Goal: Information Seeking & Learning: Check status

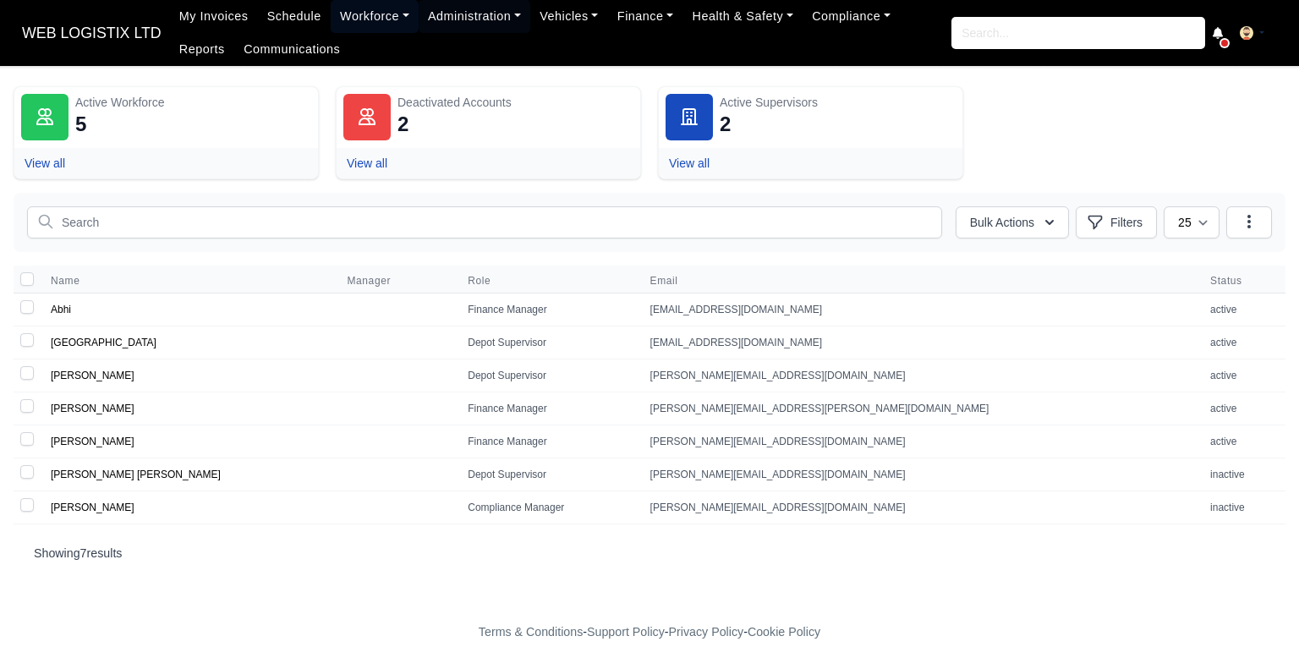
click at [337, 26] on link "Workforce" at bounding box center [375, 16] width 88 height 33
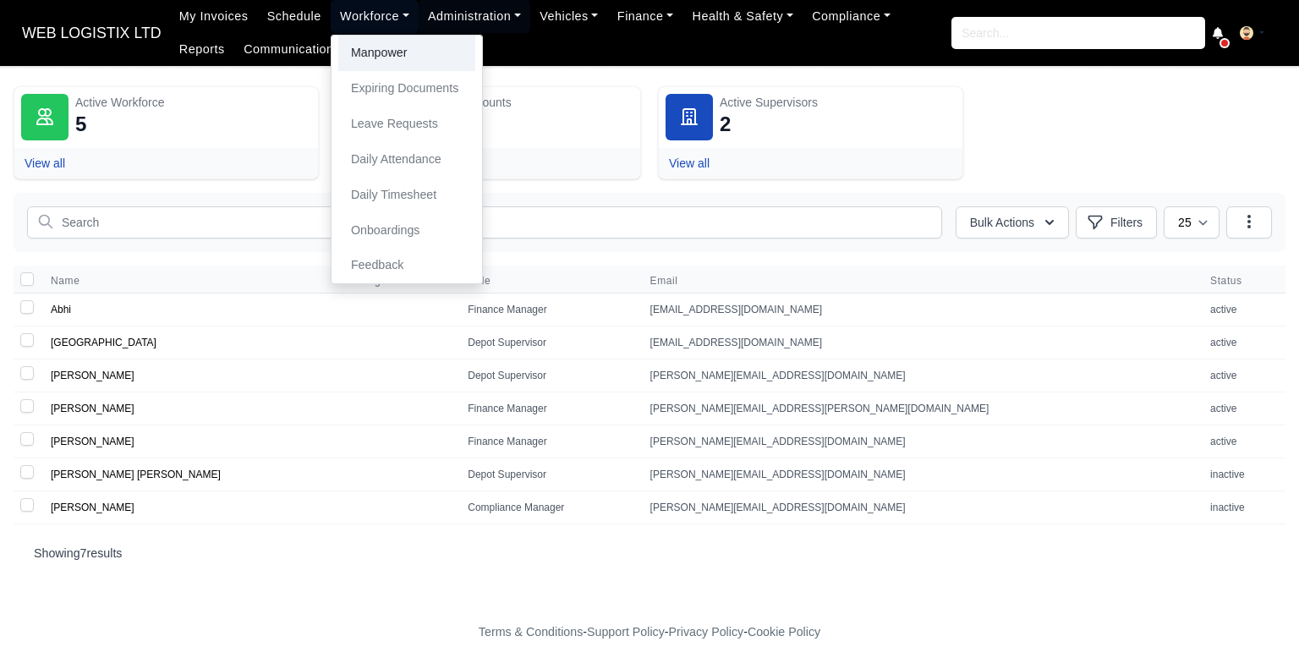
click at [394, 53] on link "Manpower" at bounding box center [406, 54] width 137 height 36
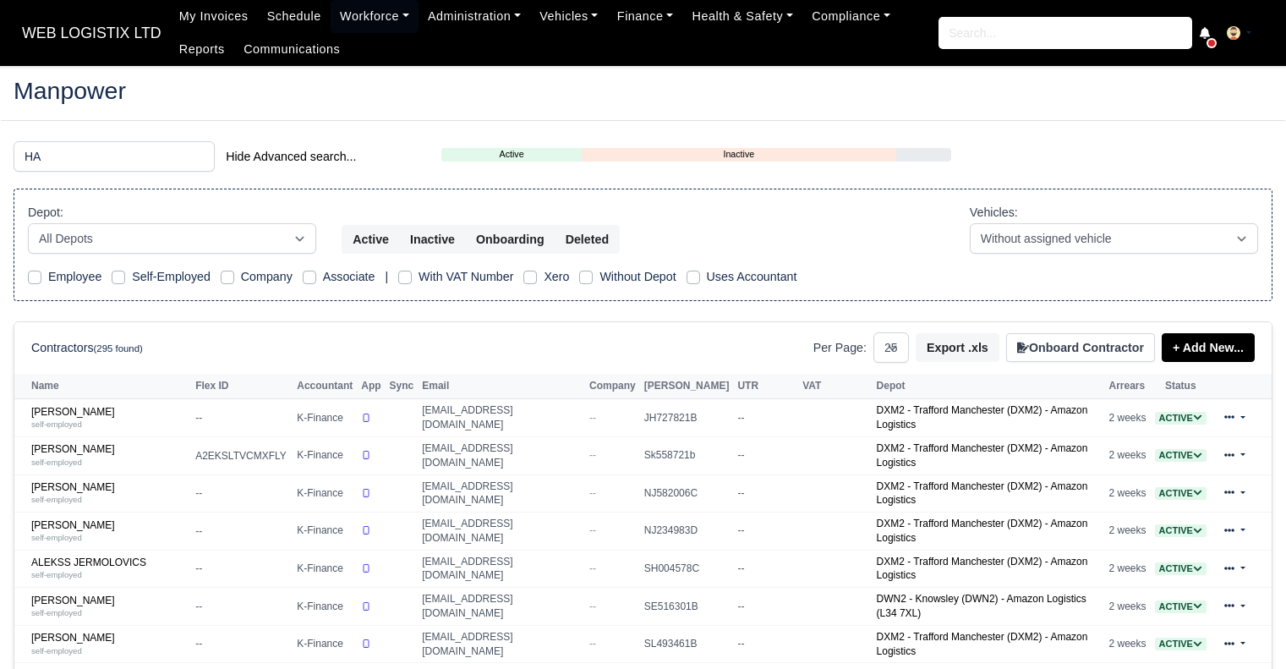
select select "25"
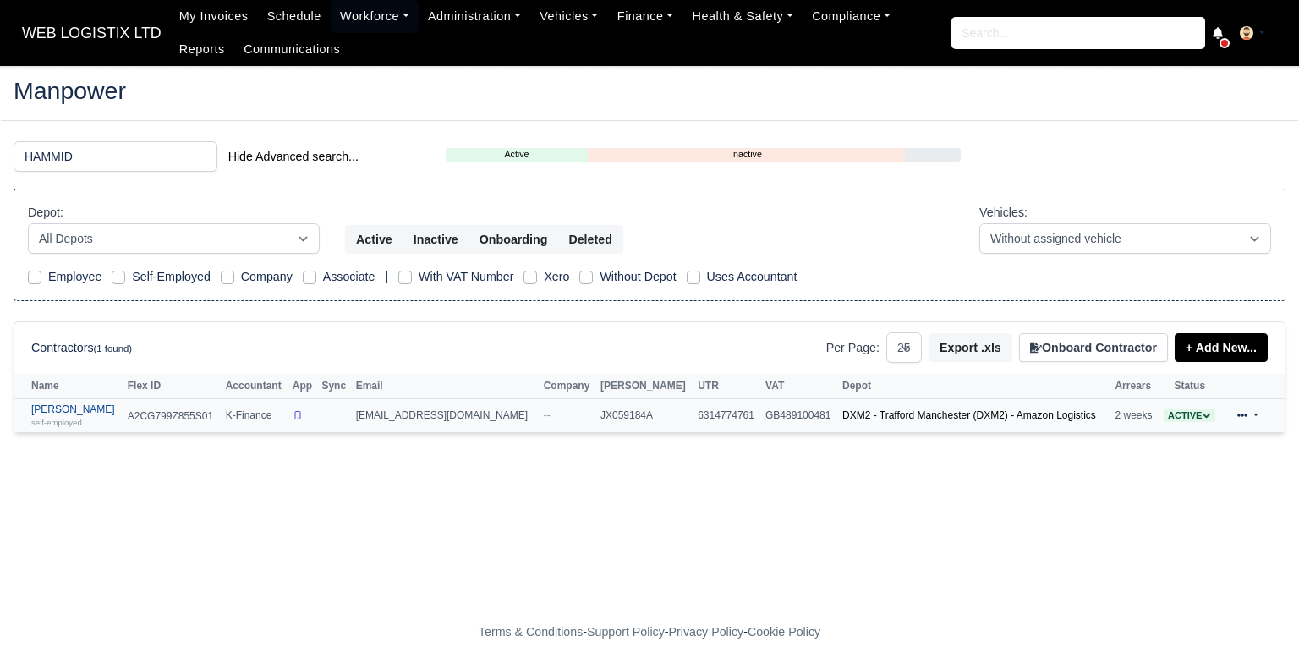
type input "HAMMID"
click at [69, 409] on link "Hammid Farooq self-employed" at bounding box center [75, 415] width 88 height 25
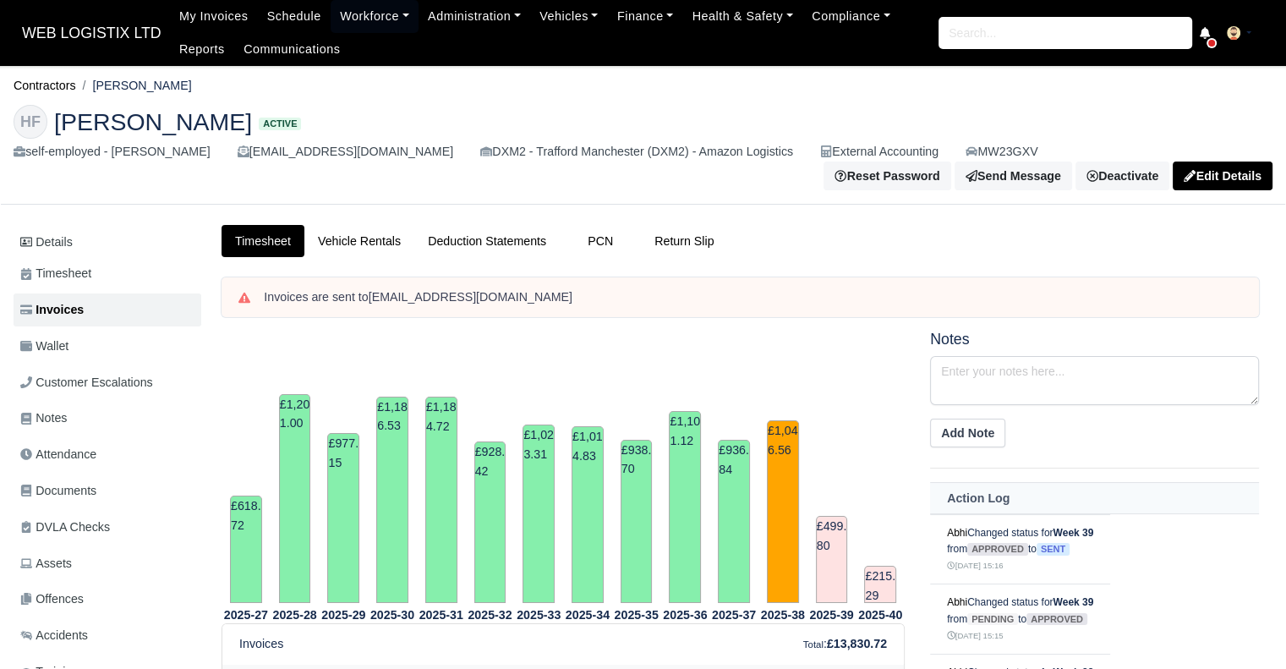
click at [767, 300] on div "Invoices are sent to Hammidf@hotmail.co.uk" at bounding box center [741, 297] width 1038 height 40
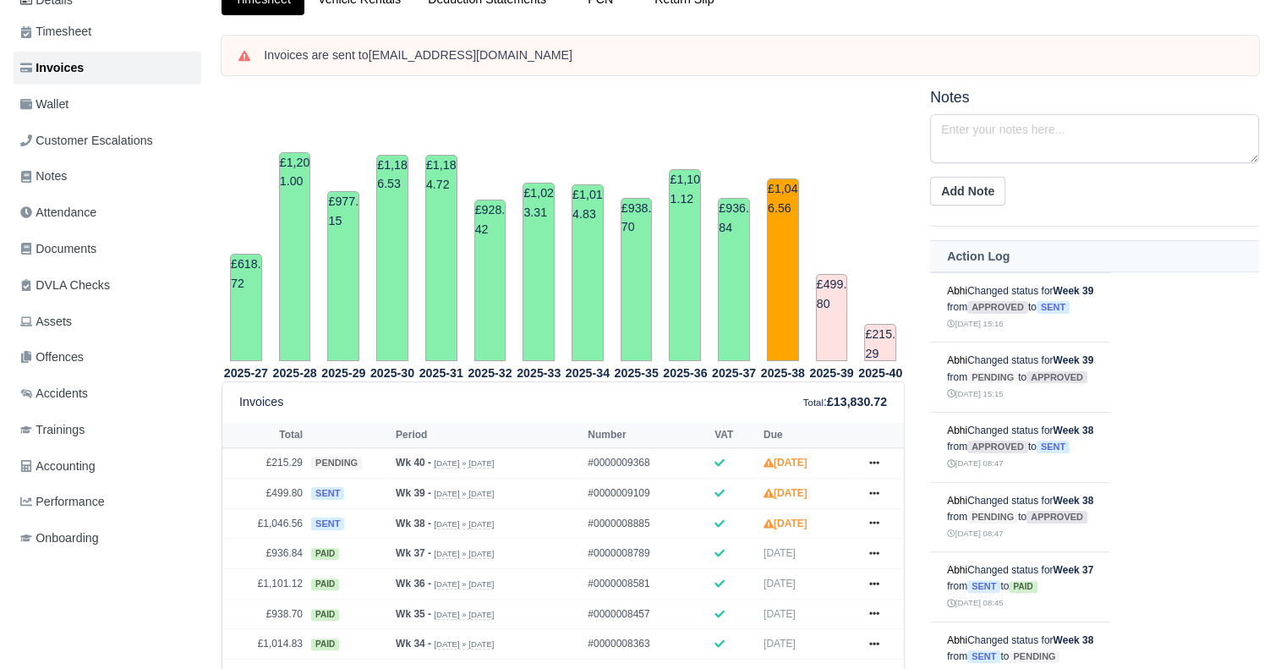
scroll to position [237, 0]
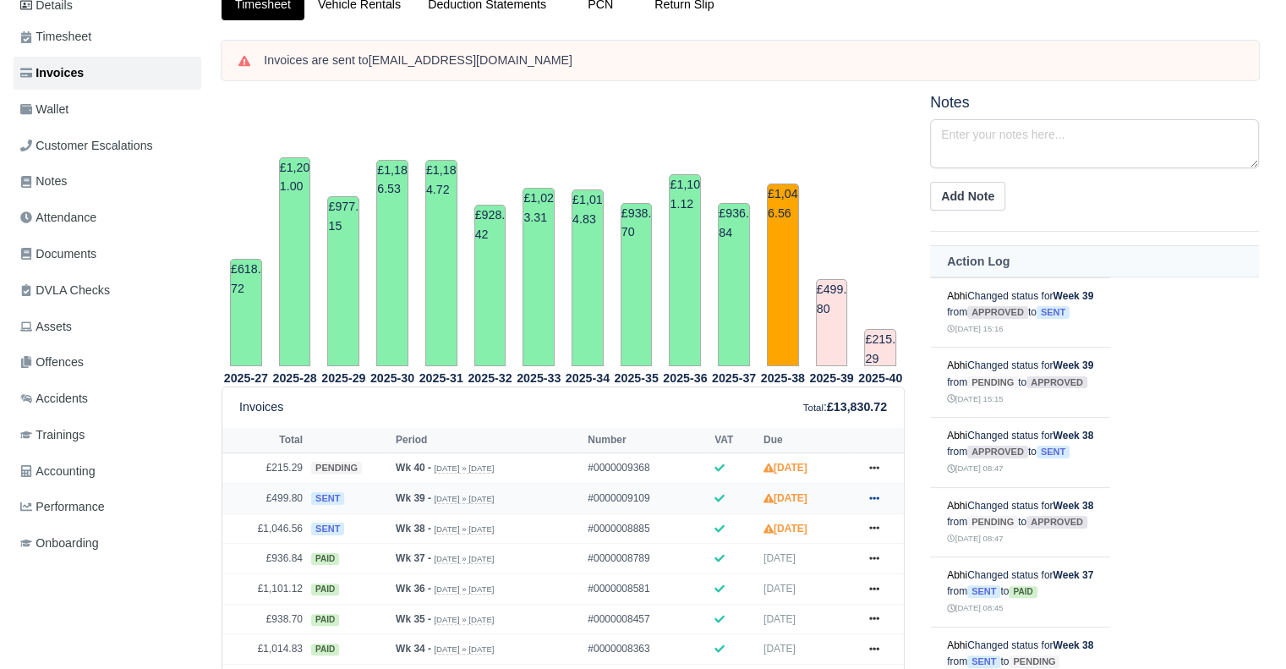
click at [870, 496] on icon at bounding box center [874, 497] width 10 height 3
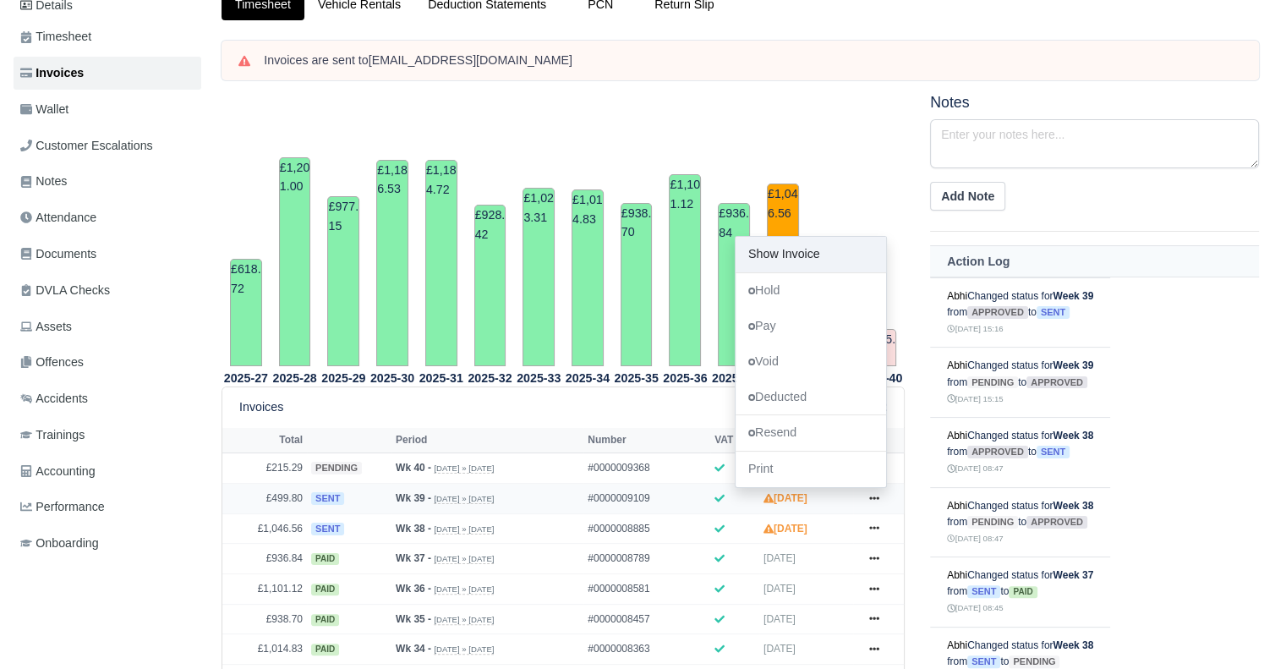
click at [808, 256] on link "Show Invoice" at bounding box center [811, 255] width 151 height 36
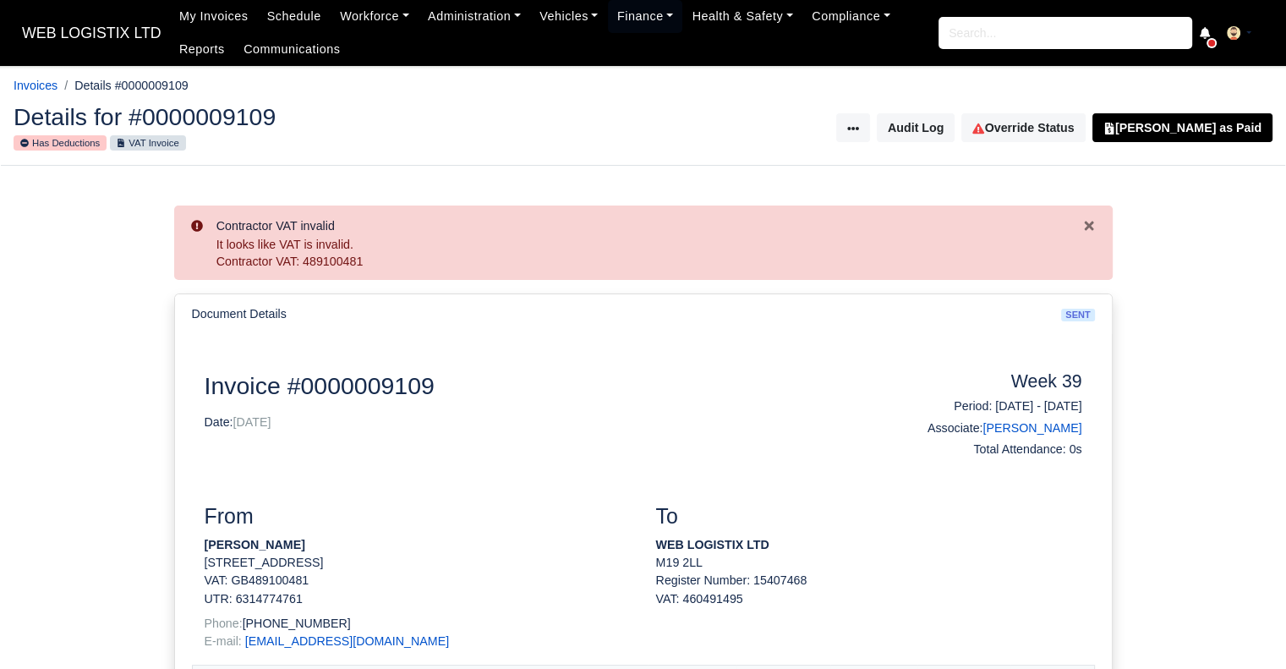
click at [1285, 90] on html "WEB LOGISTIX LTD My Invoices Schedule Workforce Manpower Expiring Documents Lea…" at bounding box center [643, 334] width 1286 height 669
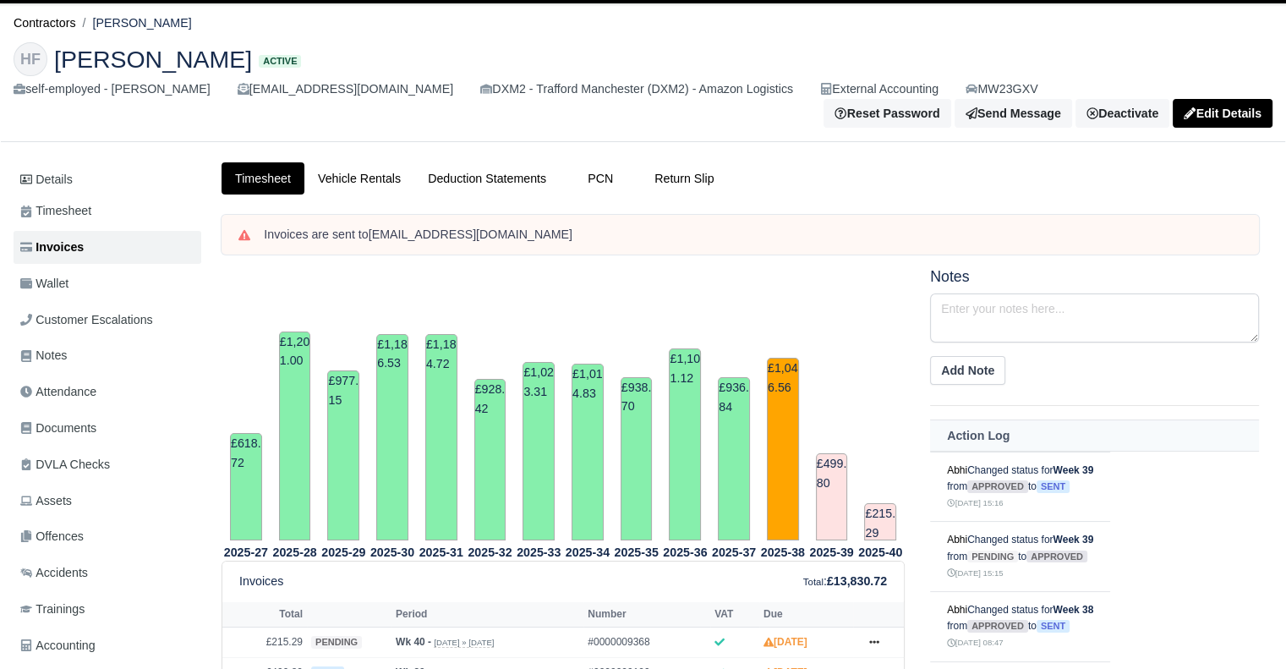
scroll to position [26, 0]
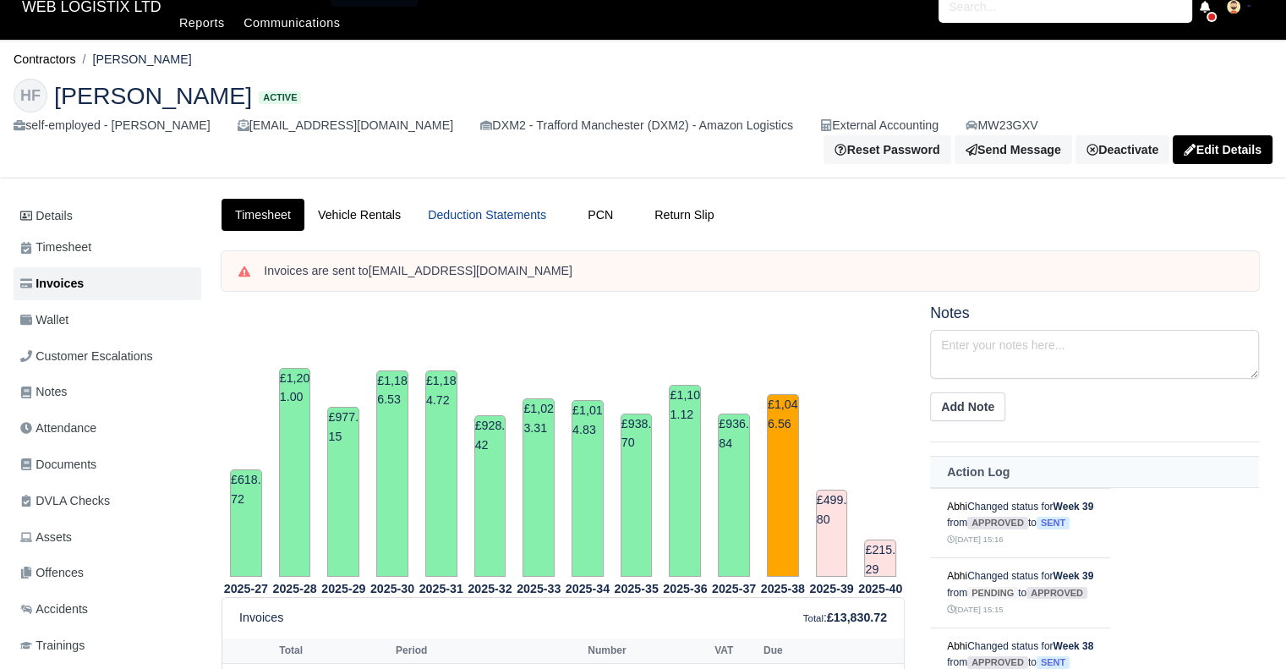
click at [474, 199] on link "Deduction Statements" at bounding box center [486, 215] width 145 height 33
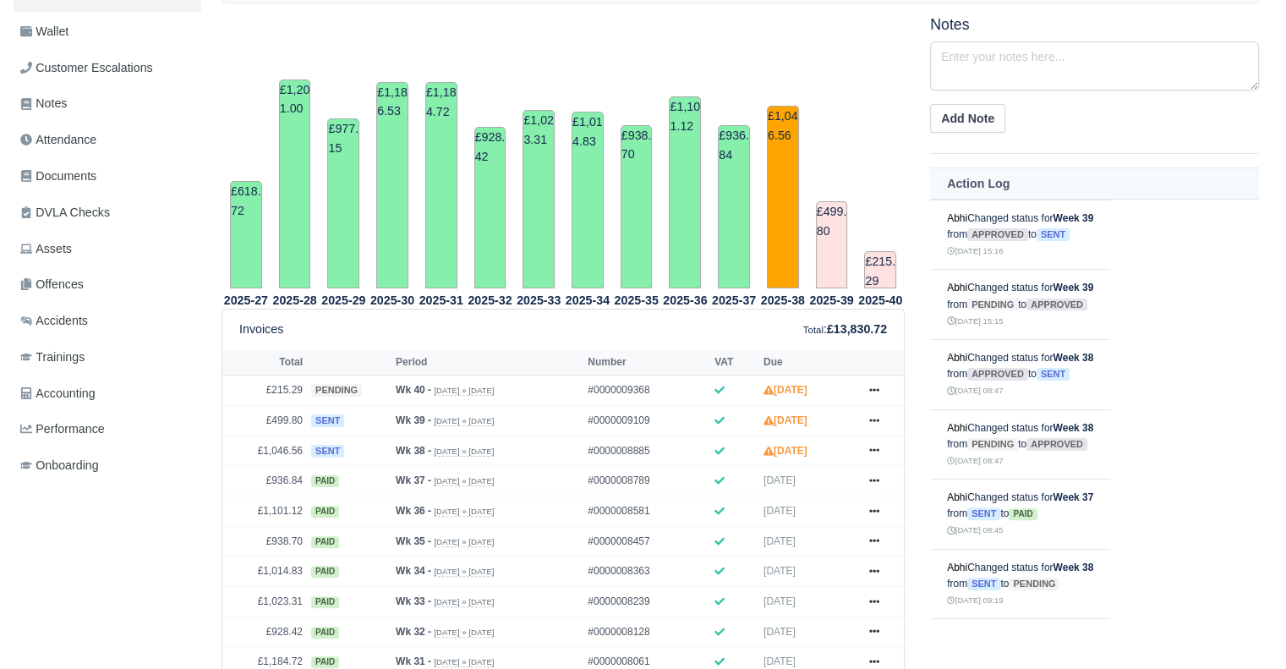
scroll to position [327, 0]
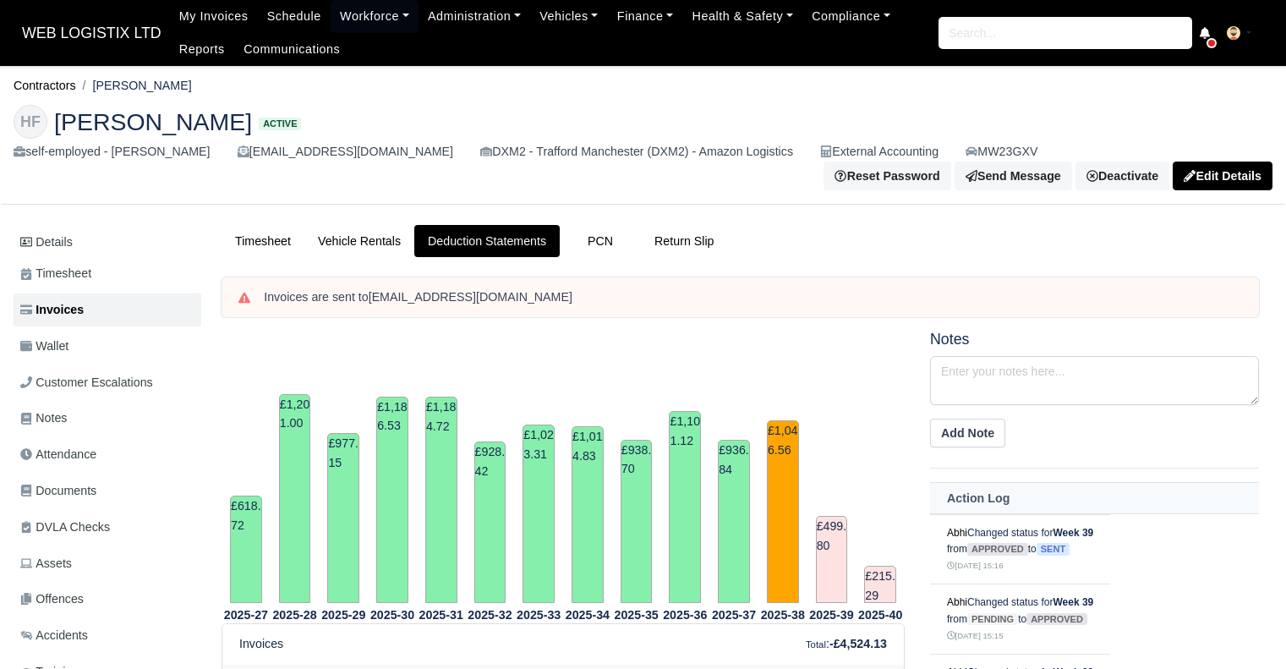
scroll to position [585, 0]
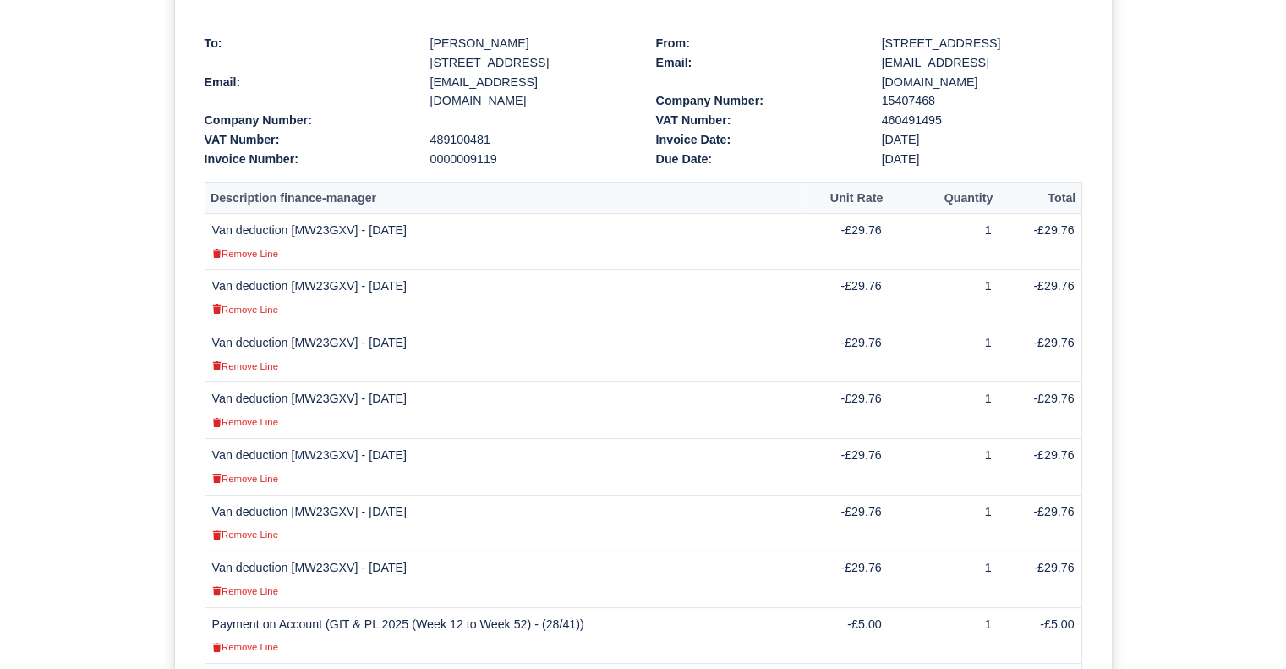
scroll to position [365, 0]
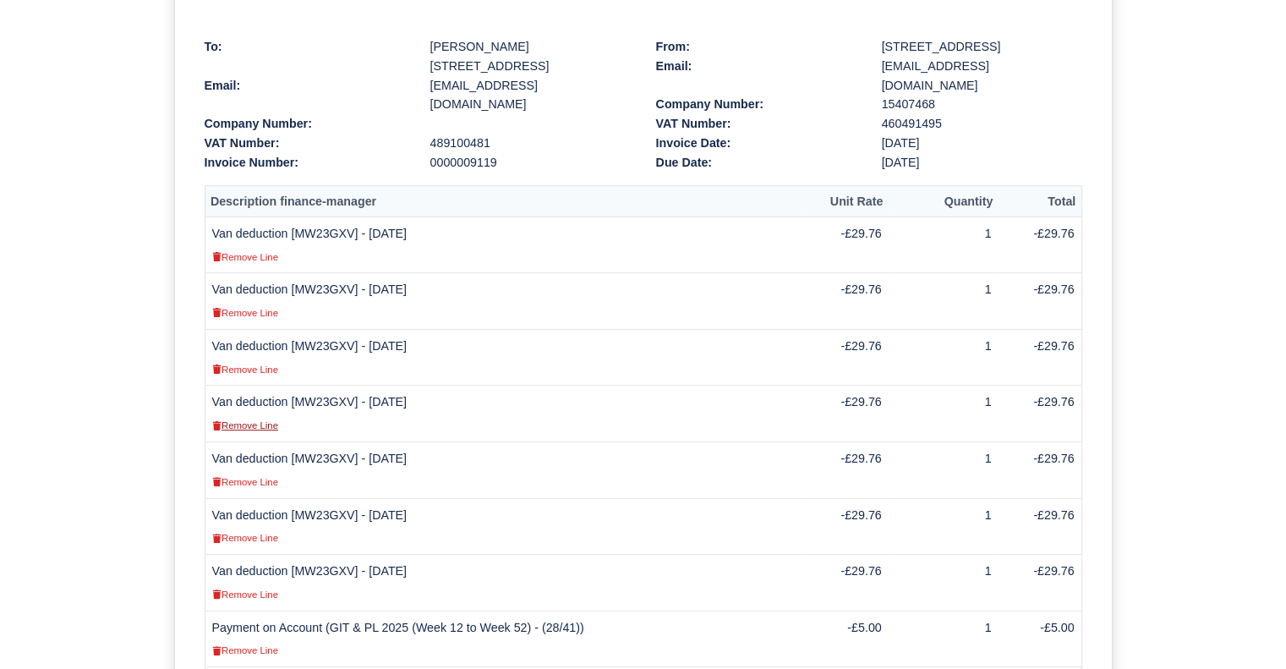
click at [255, 422] on small "Remove Line" at bounding box center [245, 425] width 66 height 10
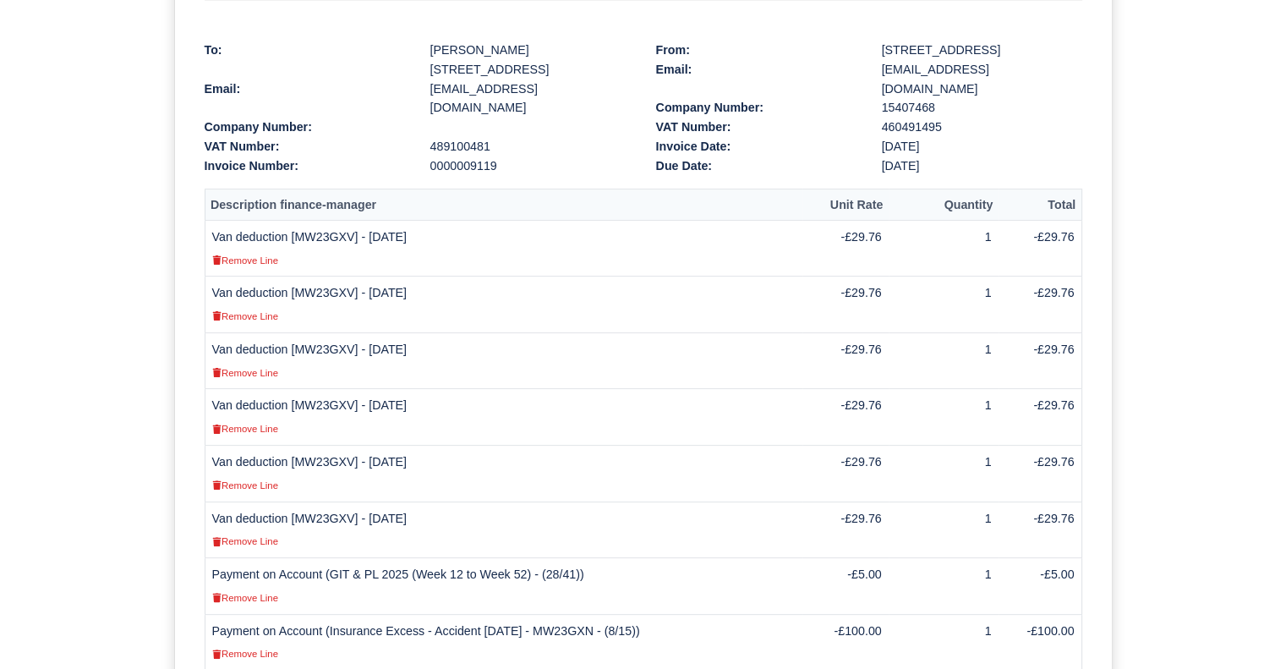
scroll to position [379, 0]
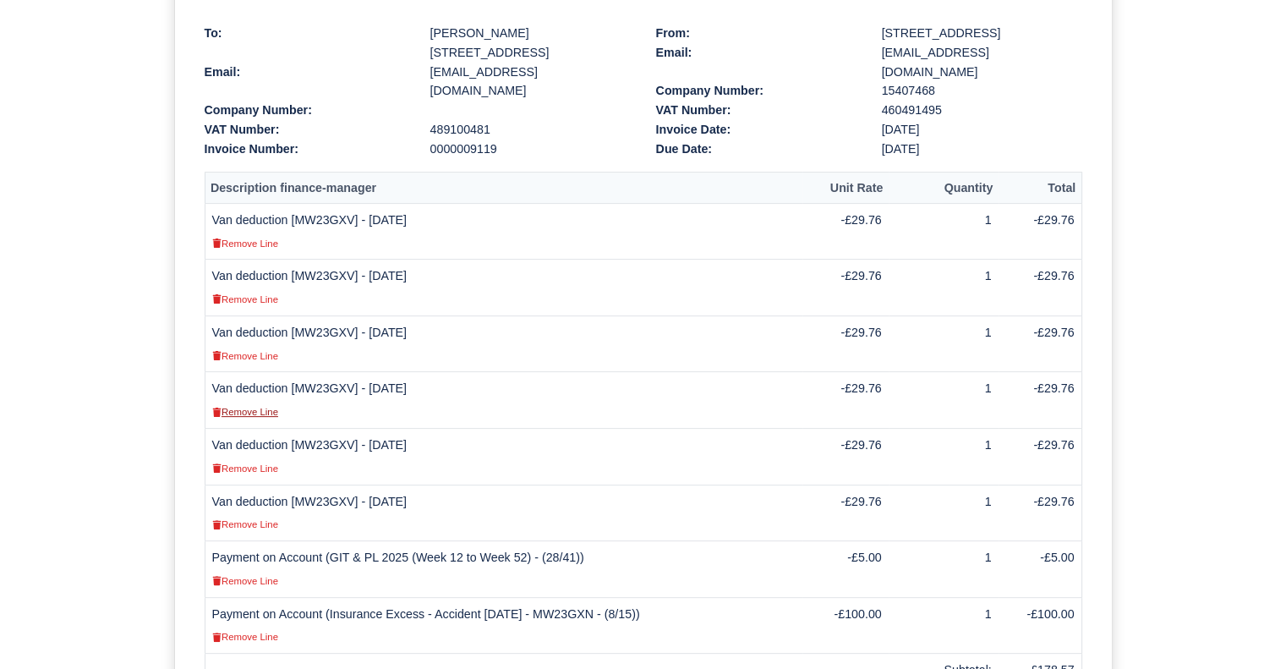
click at [241, 410] on small "Remove Line" at bounding box center [245, 412] width 66 height 10
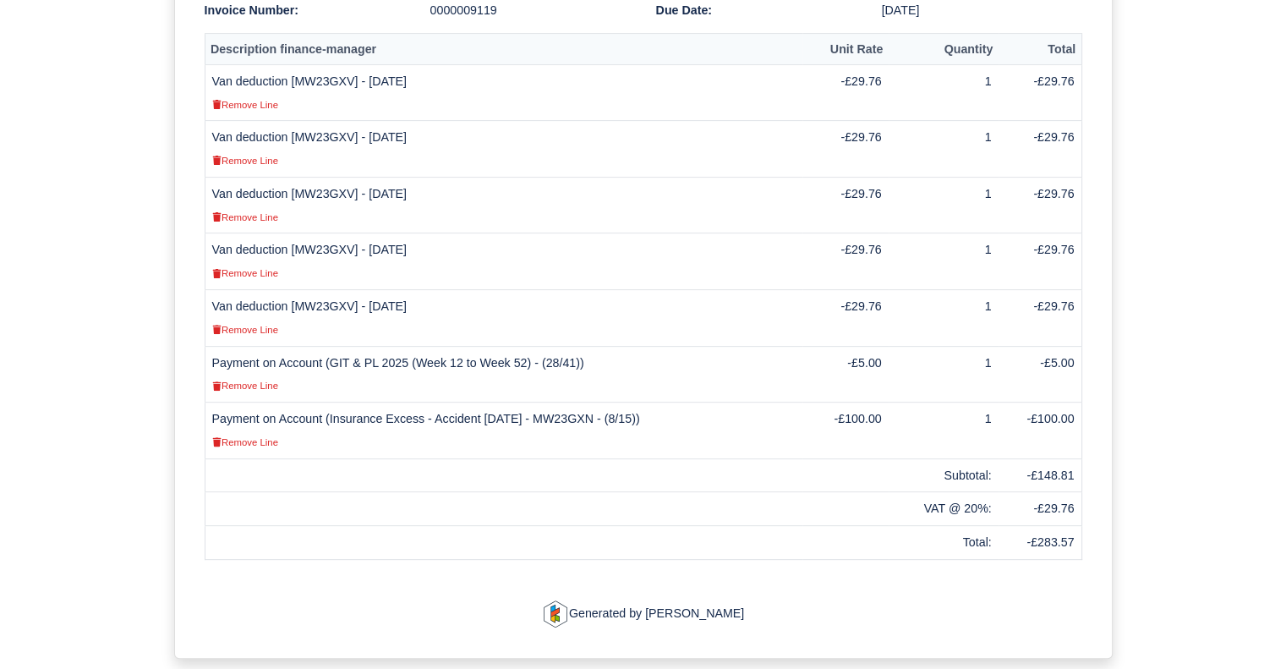
scroll to position [519, 0]
click at [254, 271] on small "Remove Line" at bounding box center [245, 271] width 66 height 10
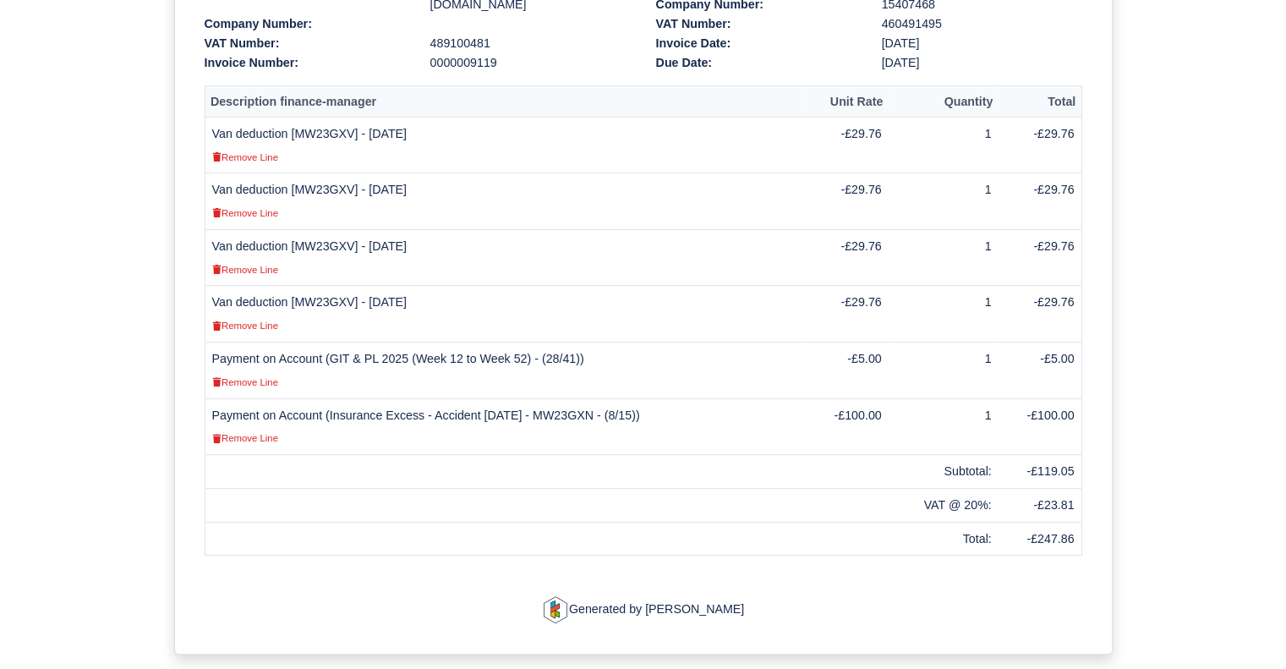
scroll to position [464, 0]
click at [262, 325] on small "Remove Line" at bounding box center [245, 326] width 66 height 10
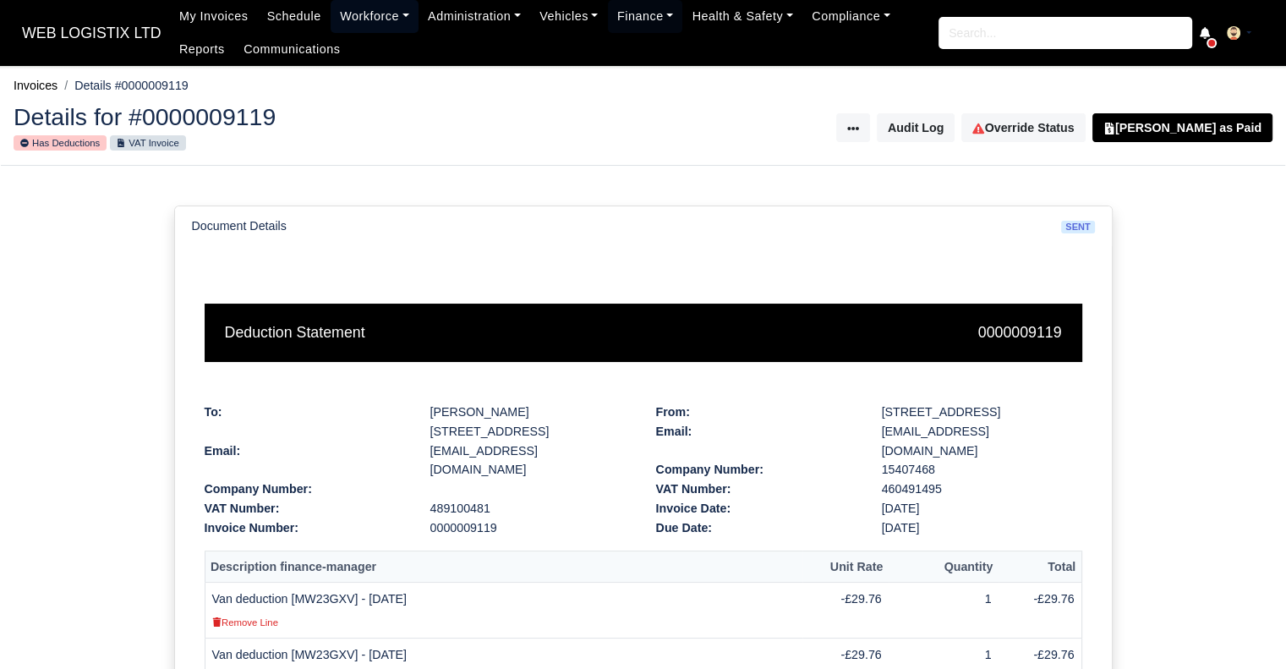
click at [379, 6] on link "Workforce" at bounding box center [375, 16] width 88 height 33
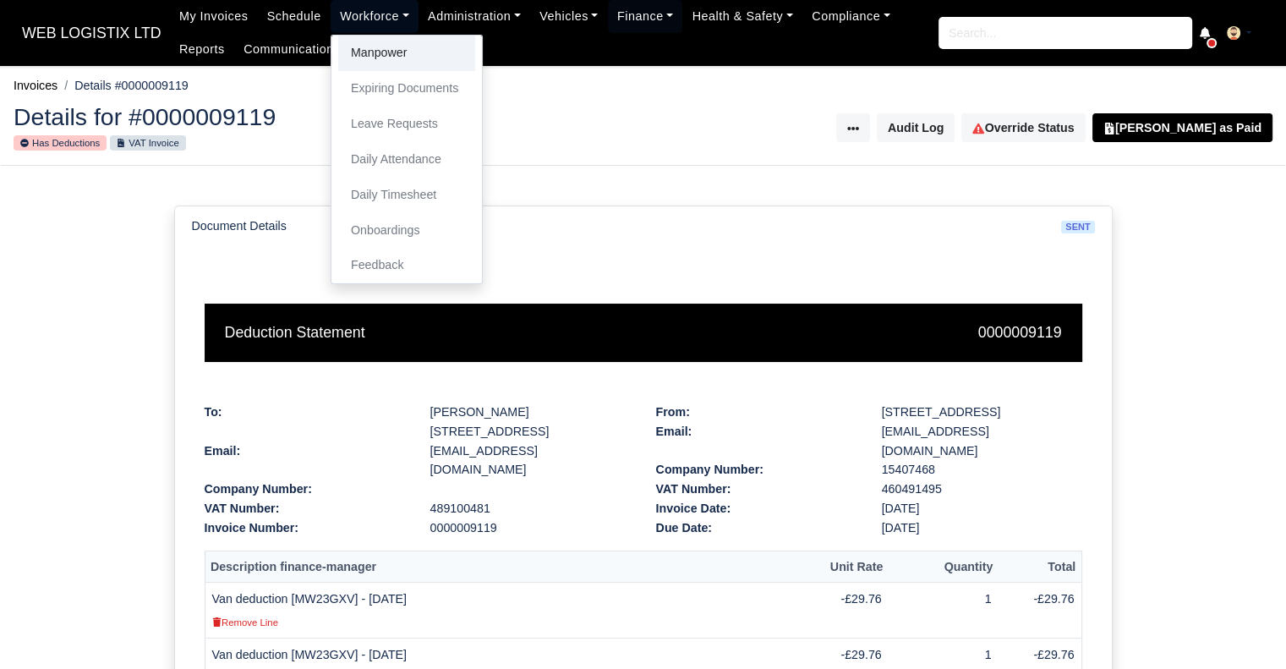
click at [370, 49] on link "Manpower" at bounding box center [406, 54] width 137 height 36
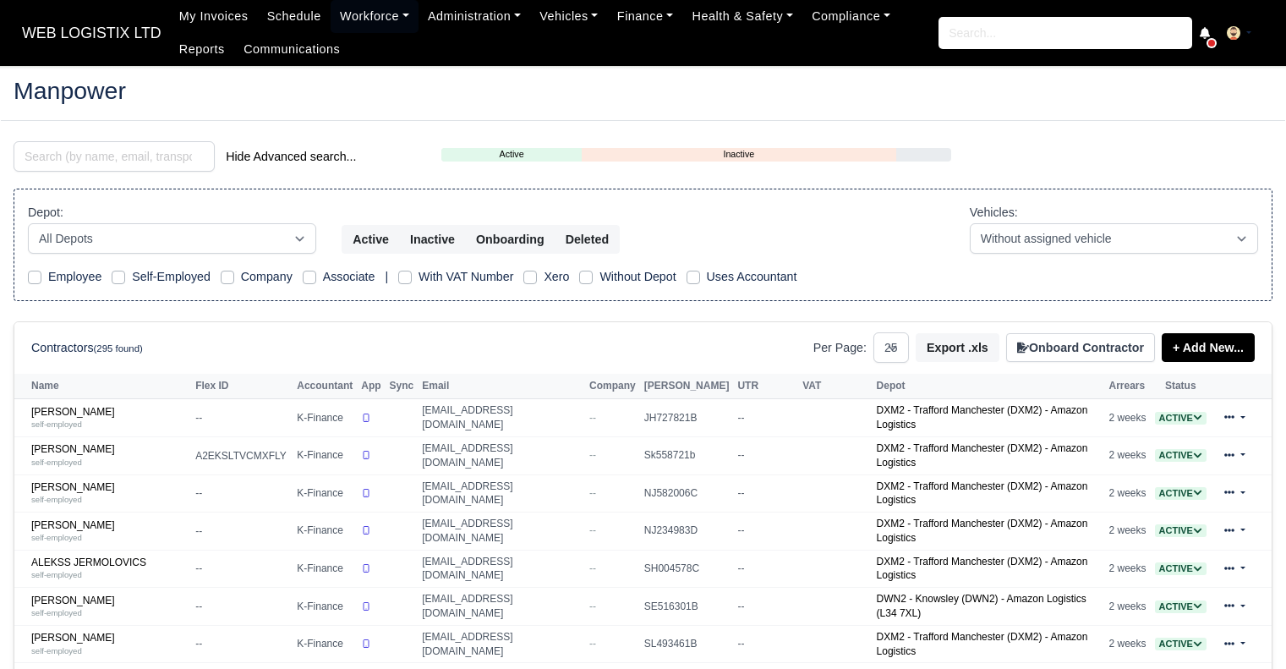
select select "25"
click at [176, 149] on input "search" at bounding box center [114, 156] width 201 height 30
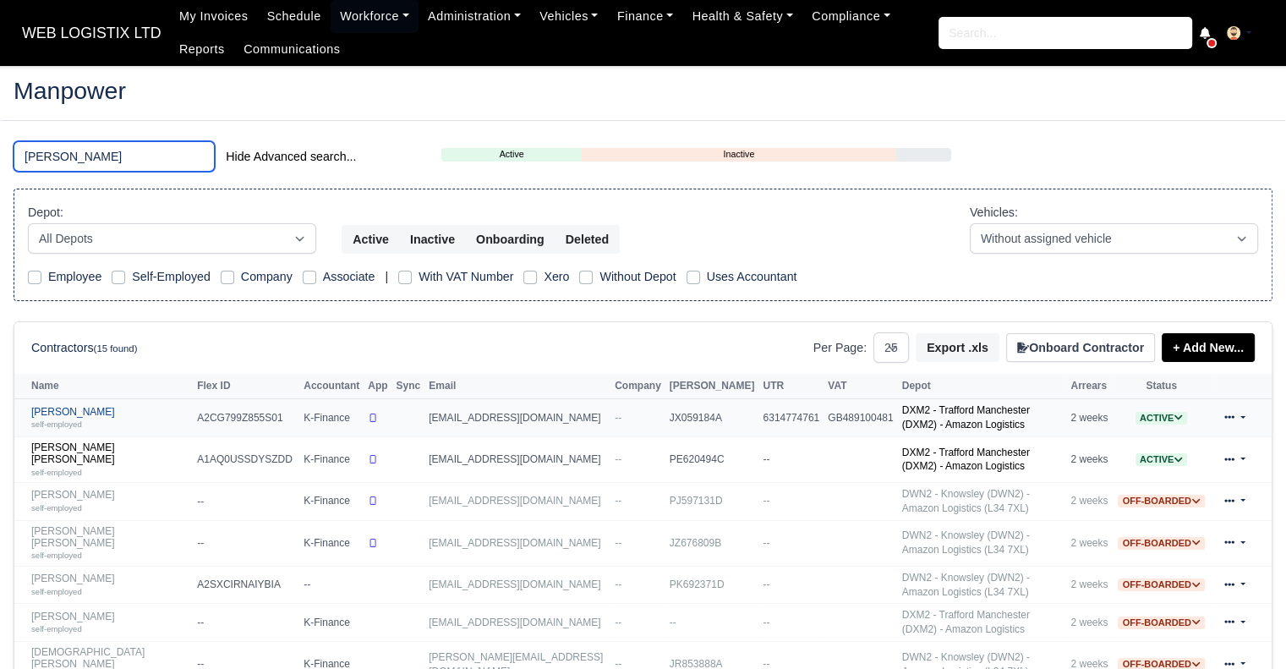
type input "HAMM"
click at [72, 409] on link "Hammid Farooq self-employed" at bounding box center [109, 418] width 157 height 25
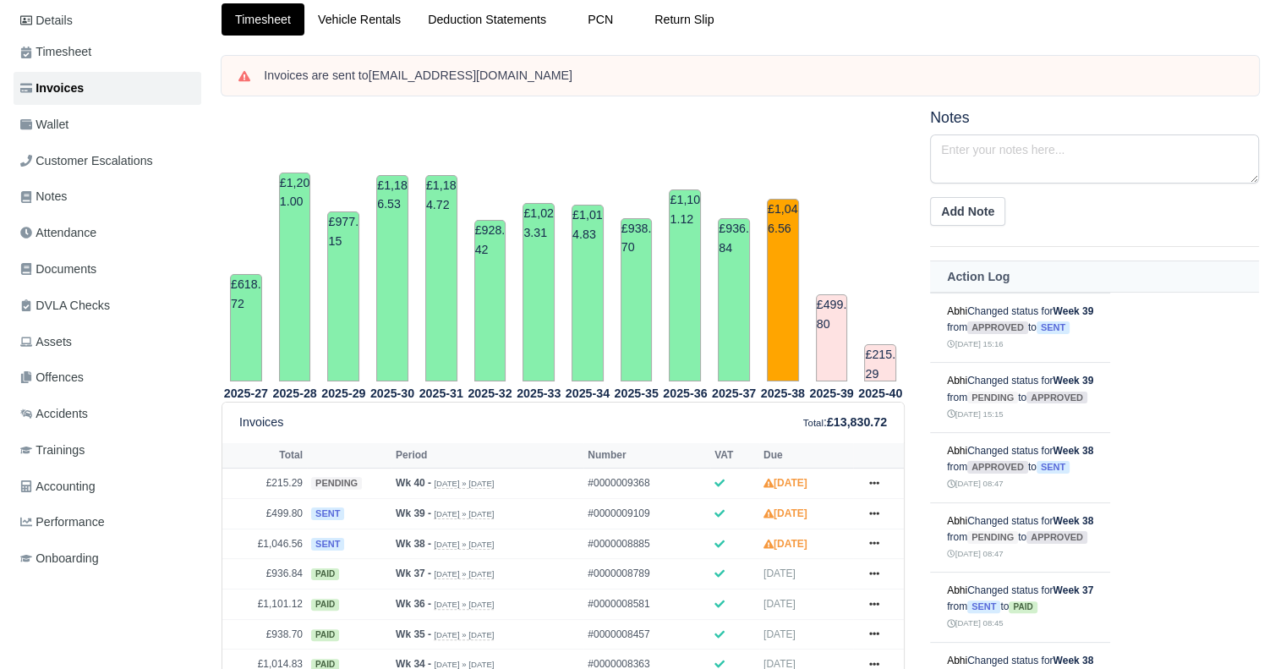
scroll to position [233, 0]
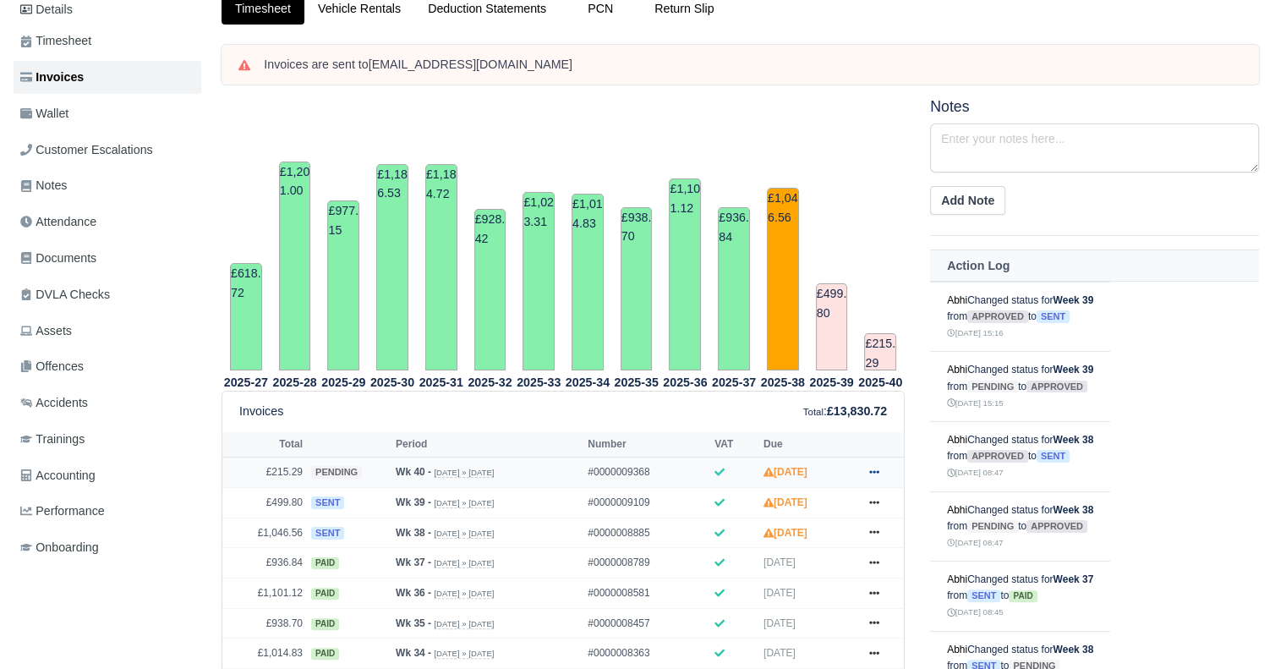
click at [872, 467] on icon at bounding box center [874, 472] width 10 height 10
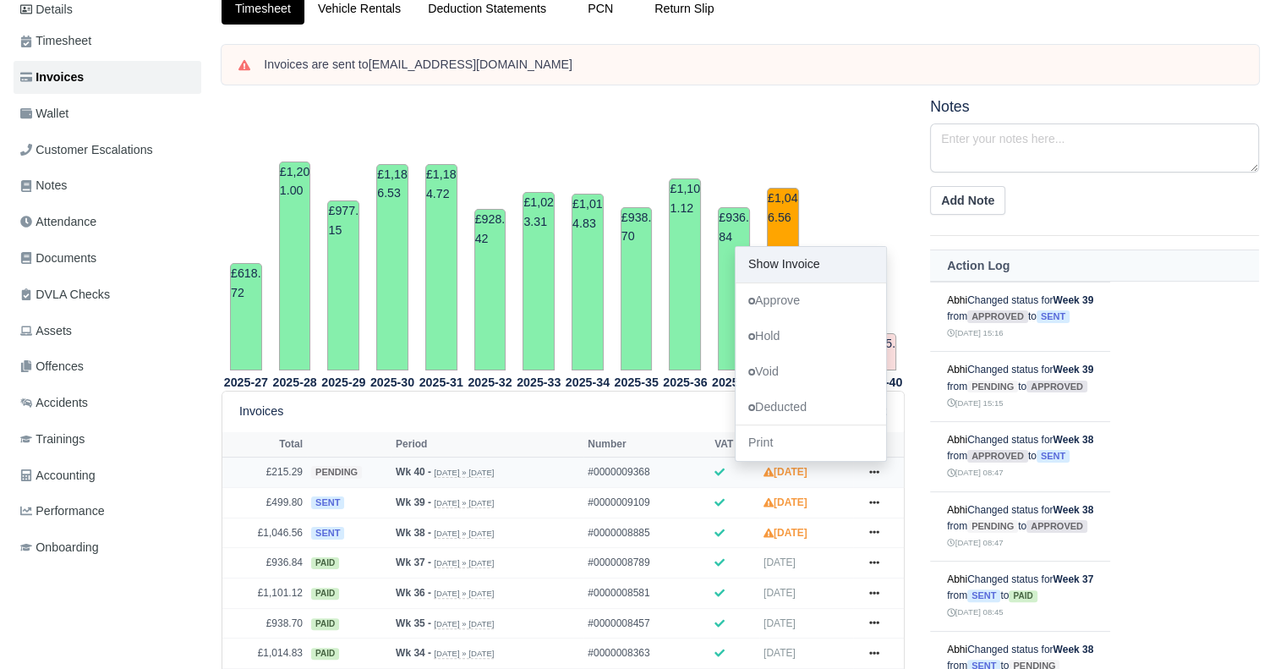
click at [785, 249] on link "Show Invoice" at bounding box center [811, 265] width 151 height 36
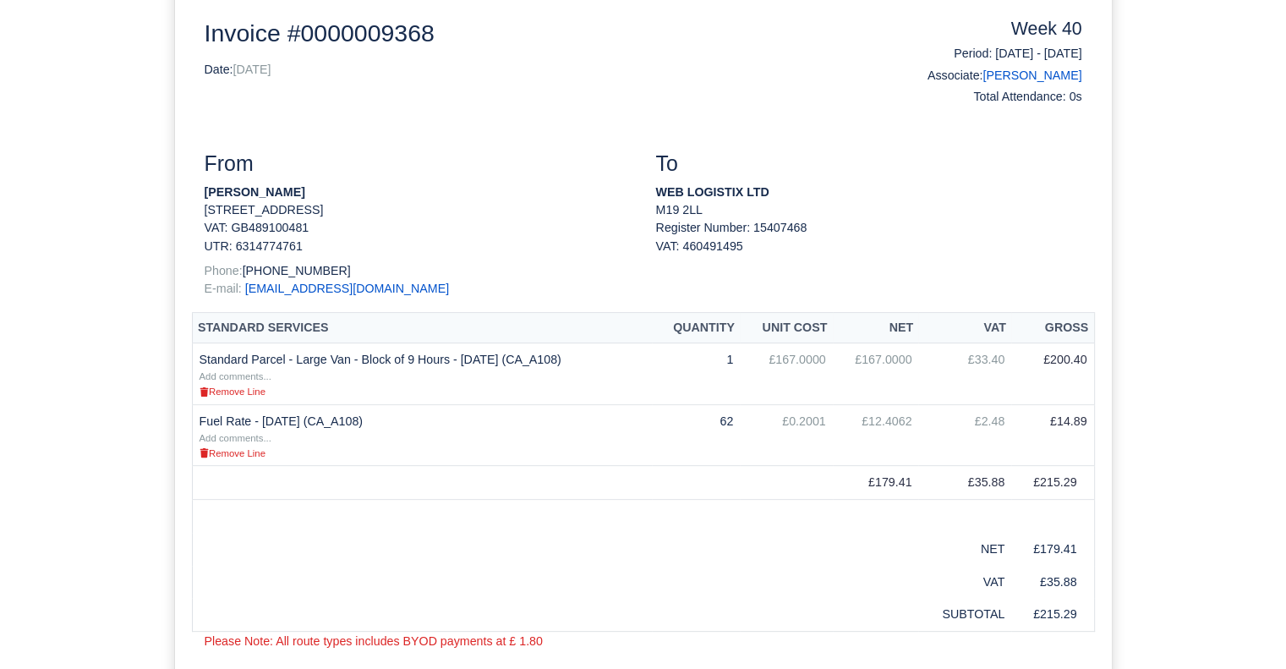
scroll to position [347, 0]
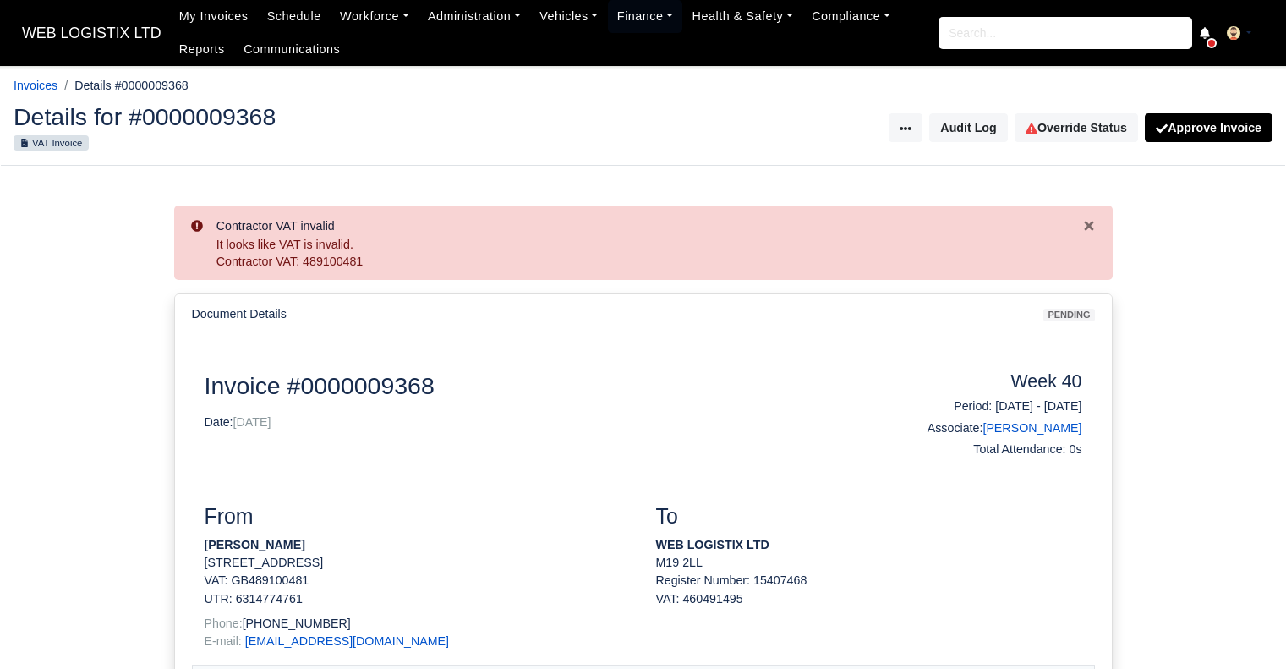
scroll to position [347, 0]
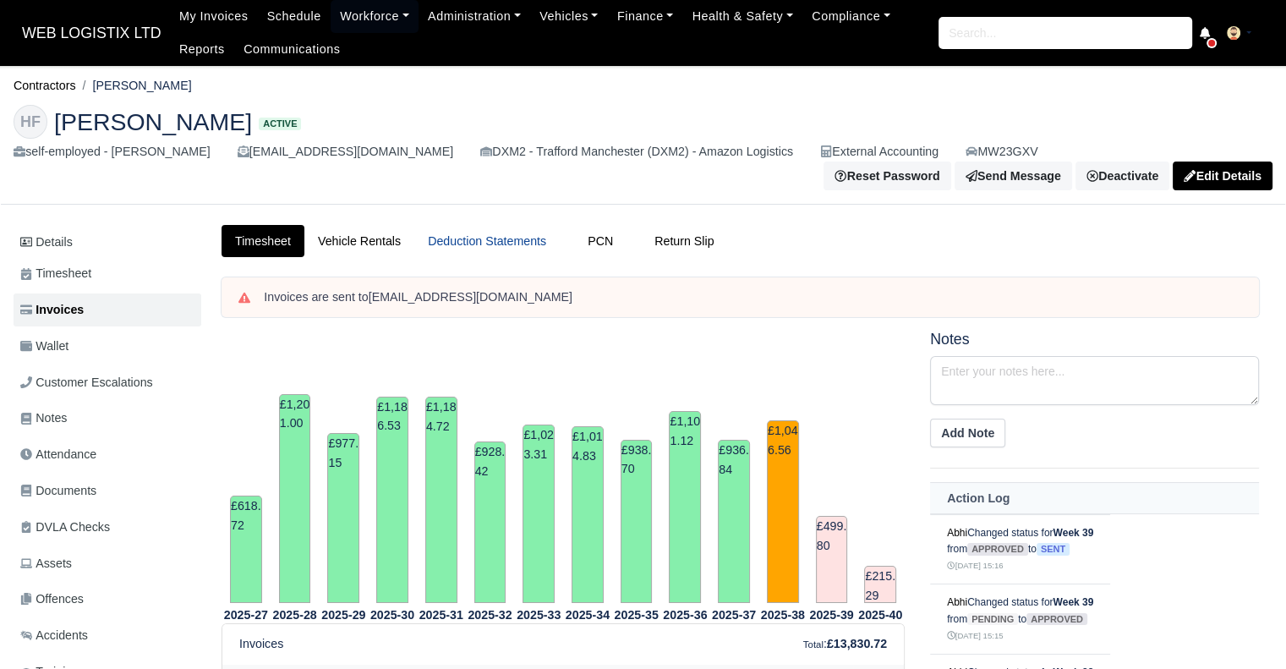
click at [474, 236] on link "Deduction Statements" at bounding box center [486, 241] width 145 height 33
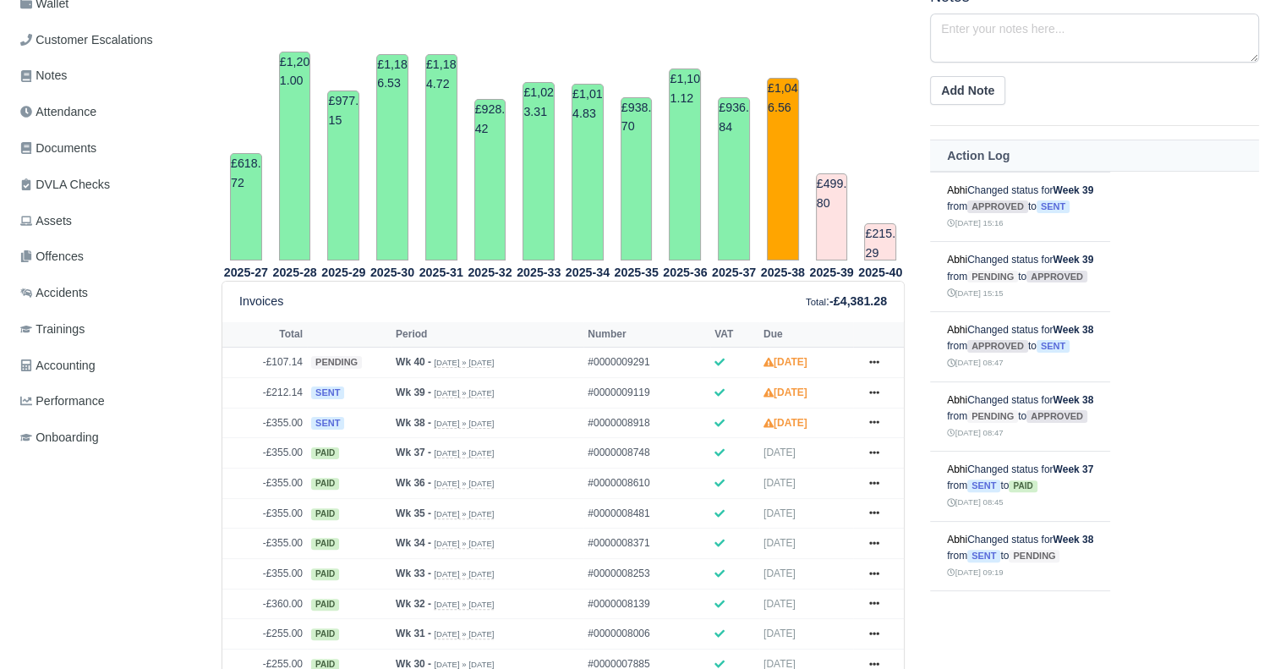
scroll to position [363, 0]
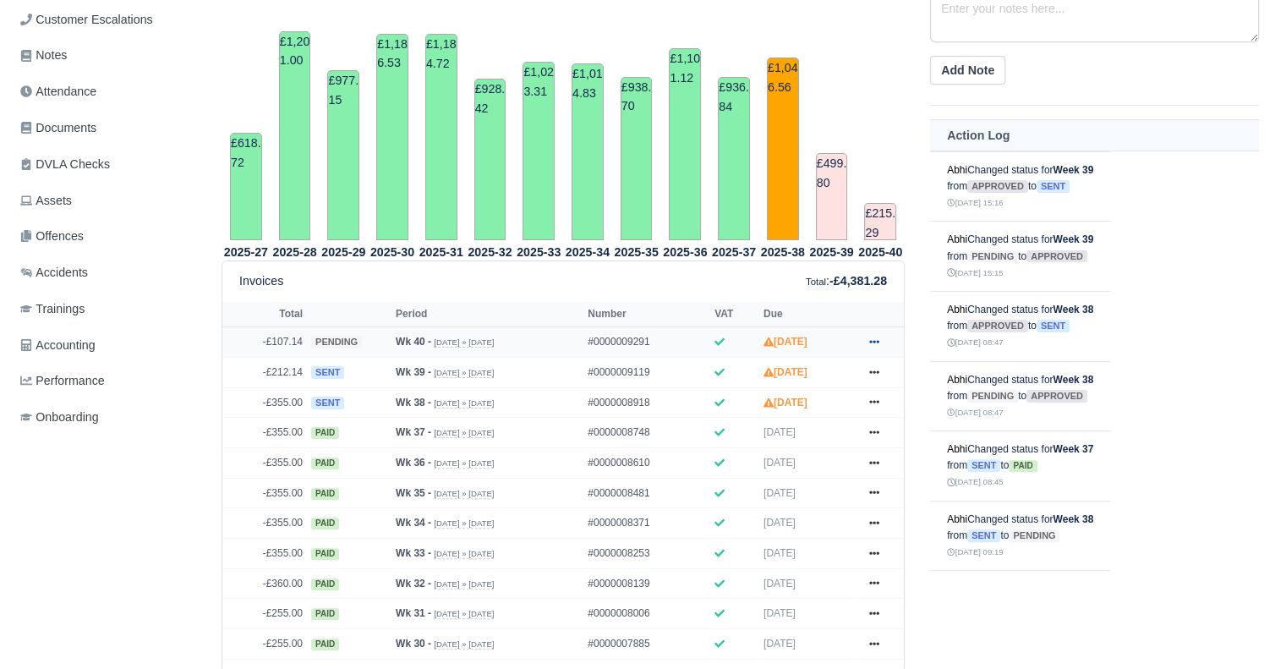
click at [877, 340] on icon at bounding box center [874, 341] width 10 height 3
click at [848, 355] on link "Show Invoice" at bounding box center [811, 373] width 151 height 36
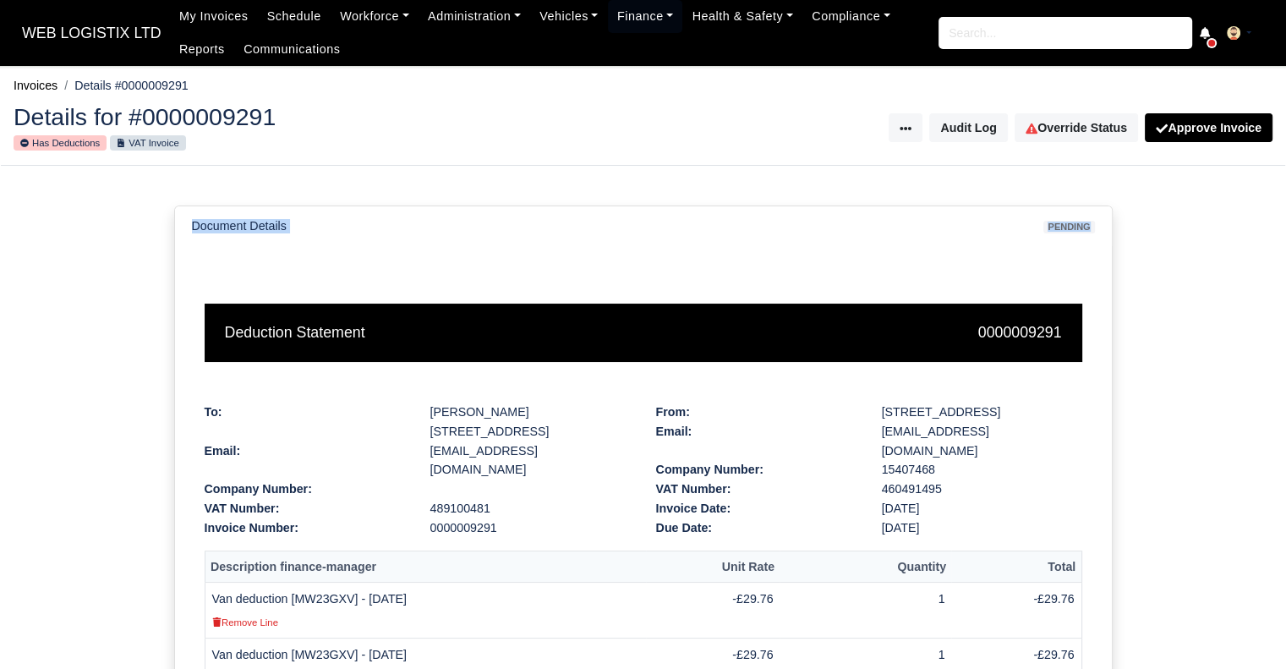
drag, startPoint x: 1279, startPoint y: 167, endPoint x: 1298, endPoint y: 238, distance: 73.7
click at [1285, 238] on html "WEB LOGISTIX LTD My Invoices Schedule Workforce Manpower Expiring Documents Lea…" at bounding box center [643, 334] width 1286 height 669
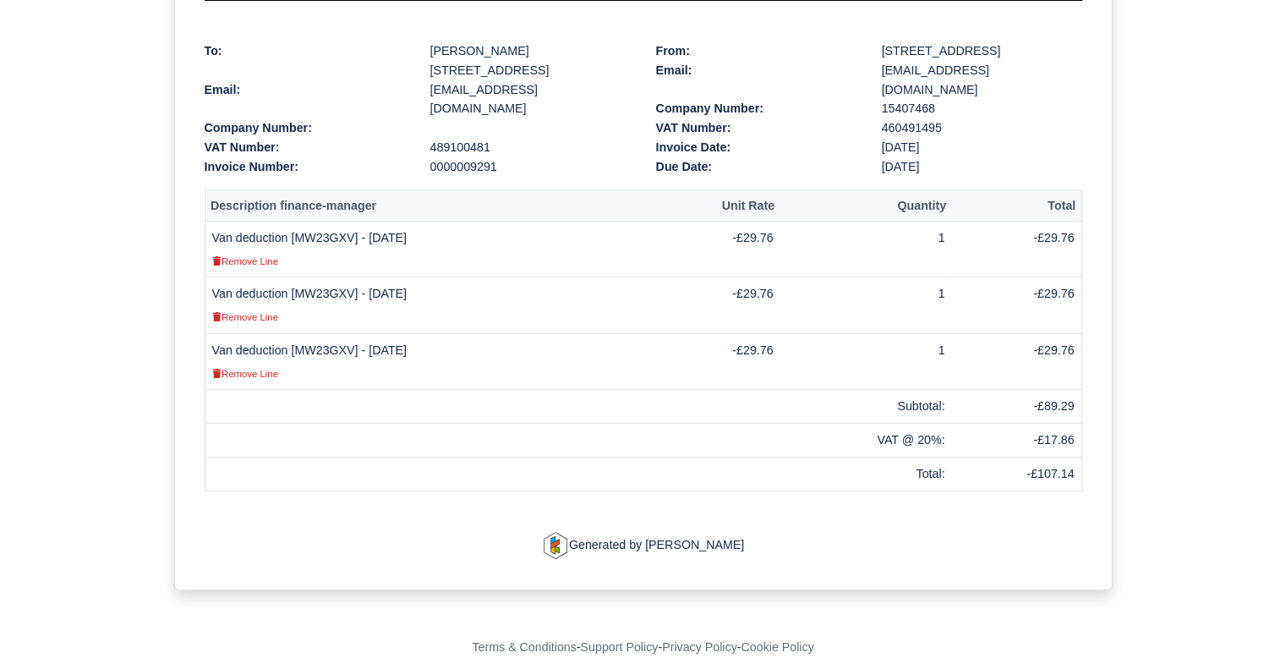
scroll to position [371, 0]
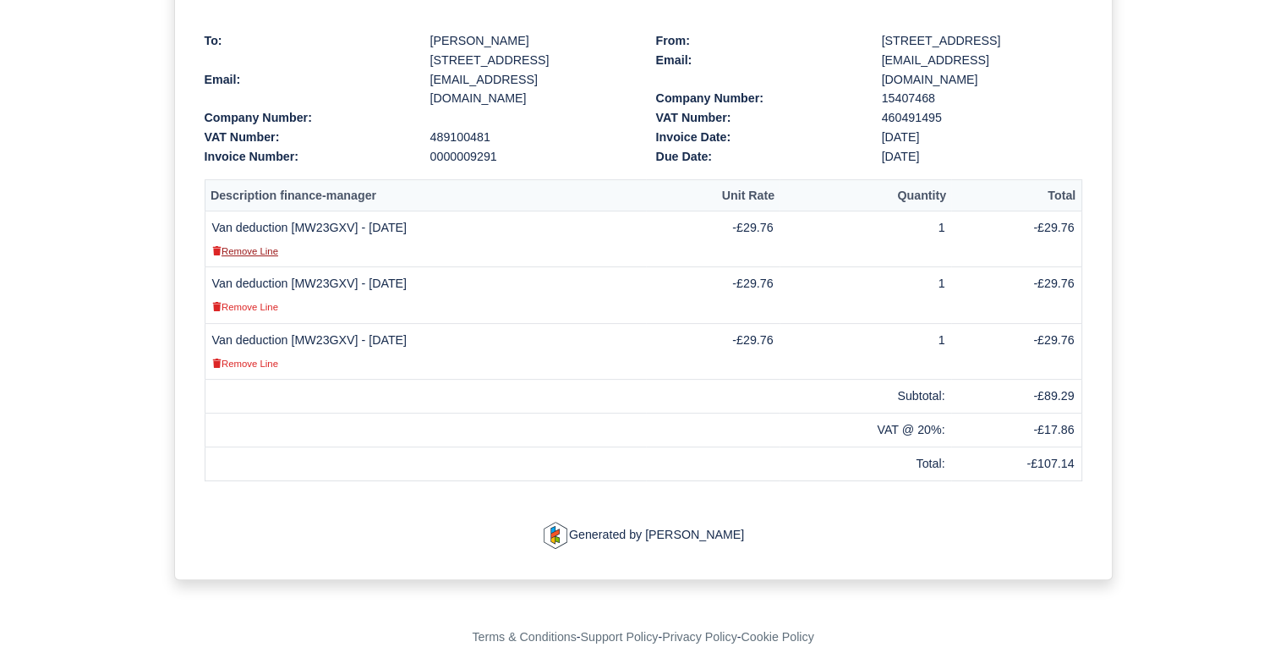
click at [264, 249] on small "Remove Line" at bounding box center [245, 251] width 66 height 10
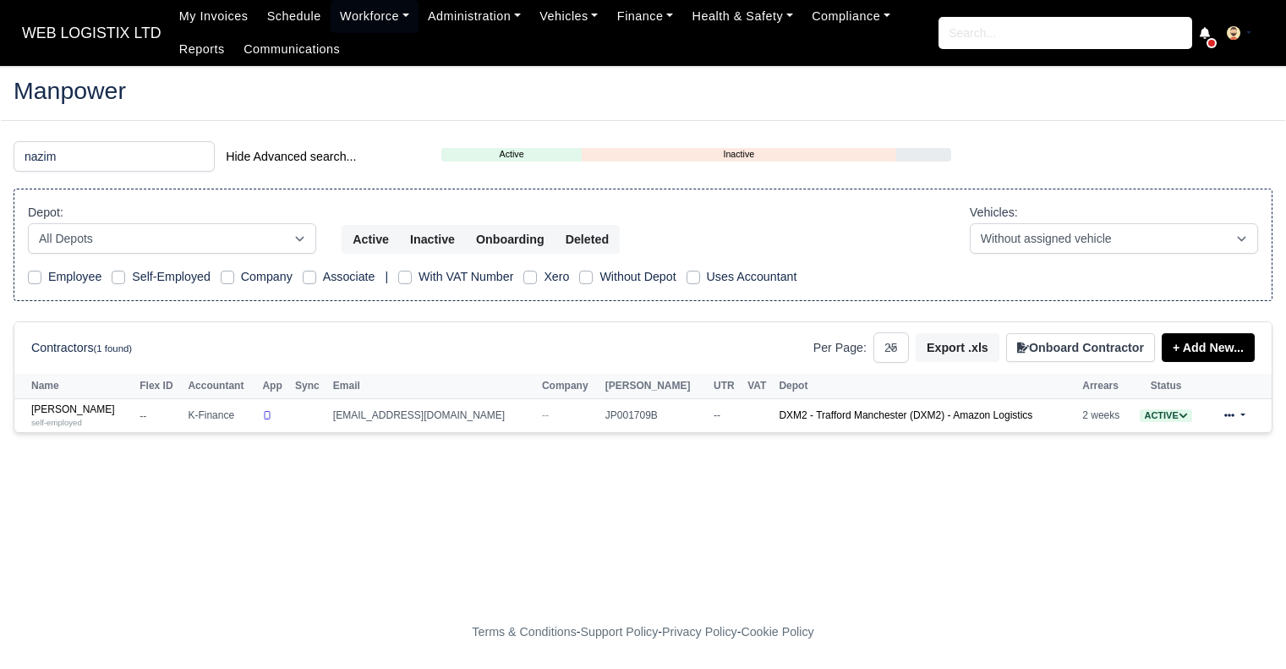
select select "25"
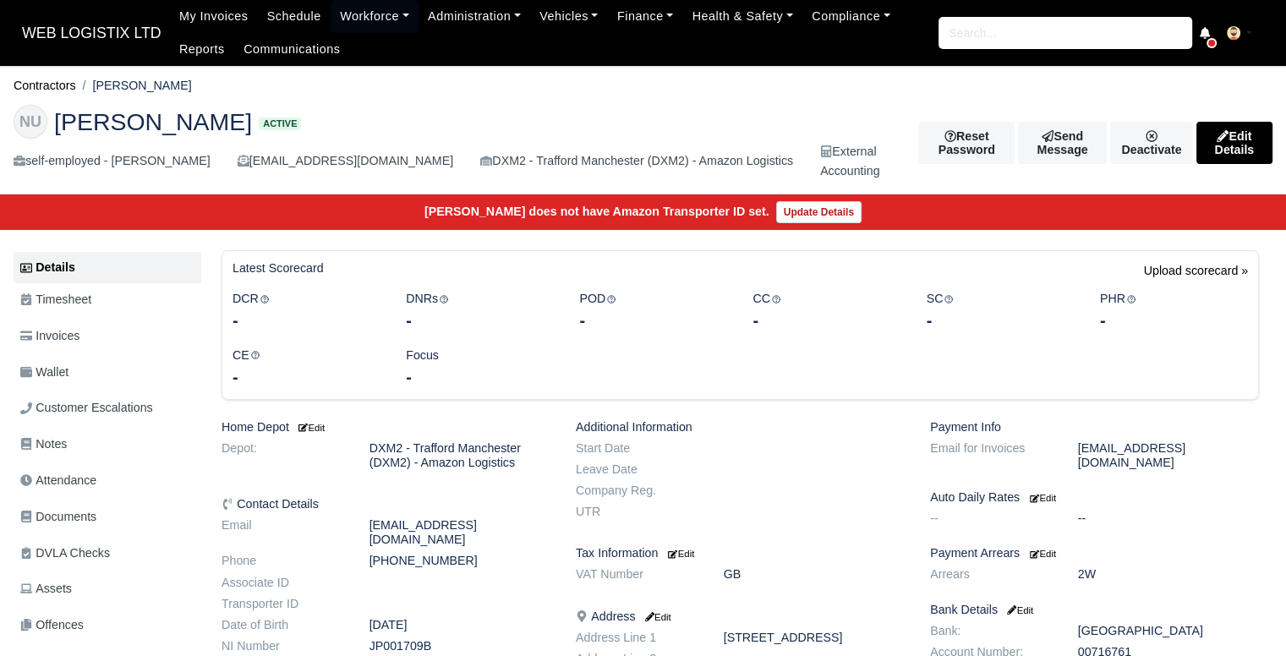
click at [110, 348] on link "Invoices" at bounding box center [108, 336] width 188 height 33
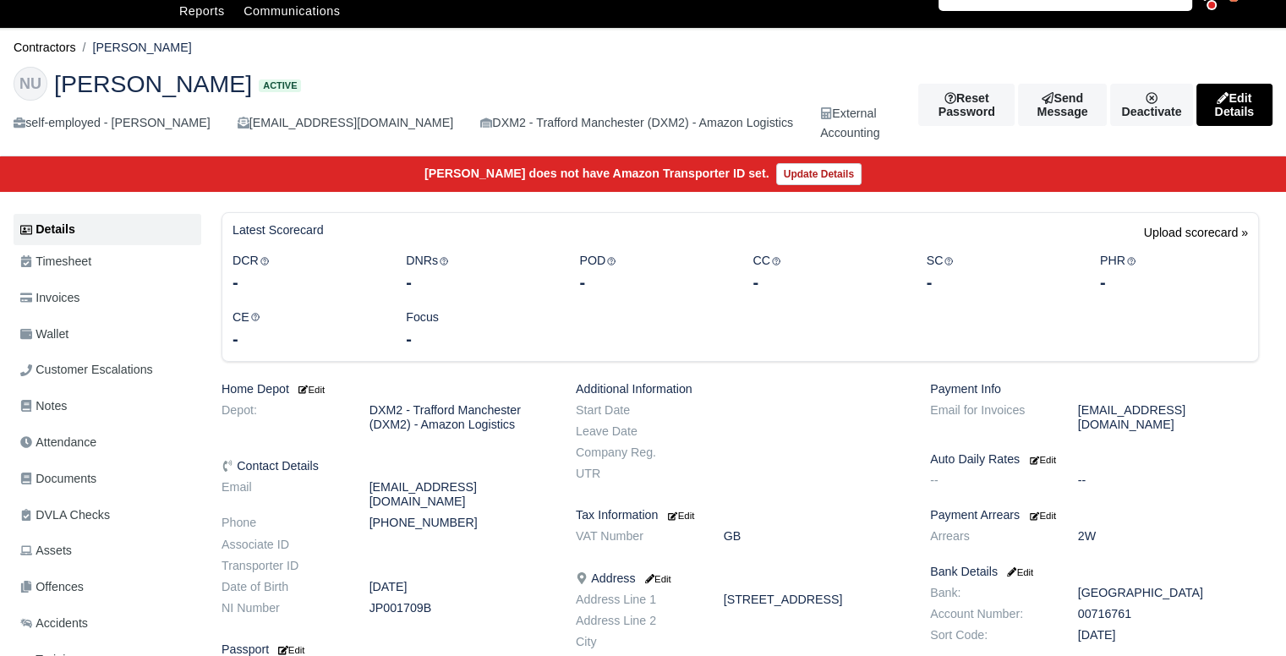
scroll to position [34, 0]
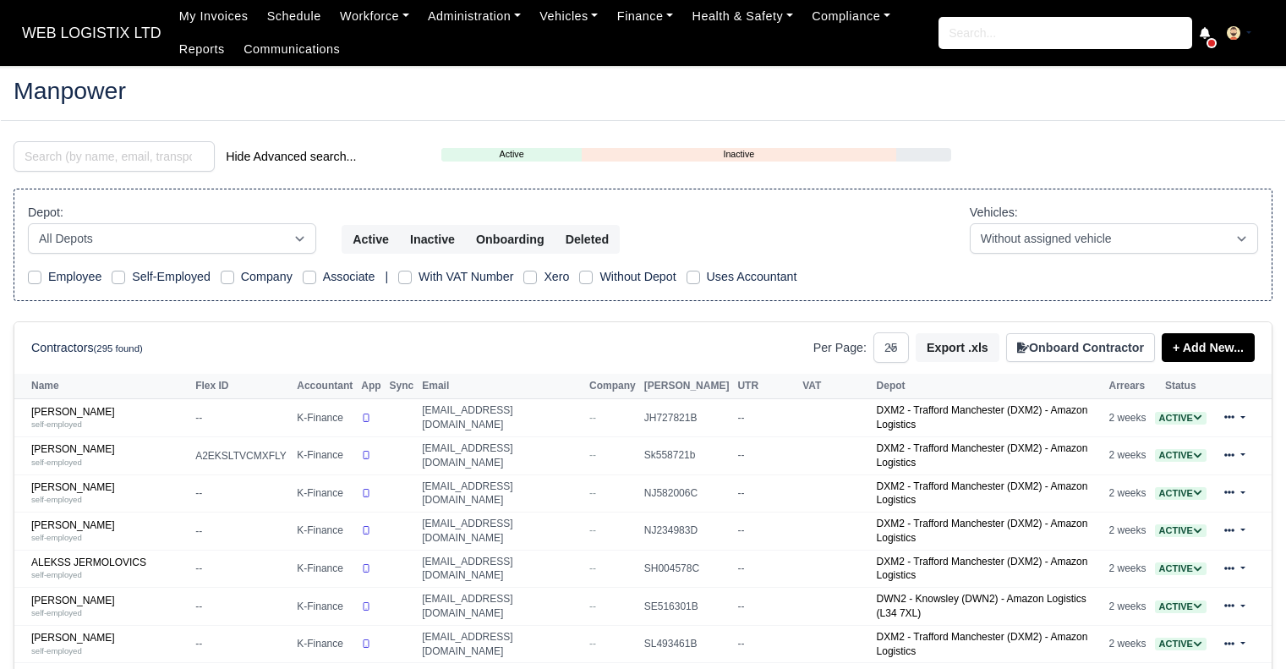
select select "25"
drag, startPoint x: 180, startPoint y: 162, endPoint x: 173, endPoint y: 148, distance: 15.1
click at [173, 148] on input "search" at bounding box center [114, 156] width 201 height 30
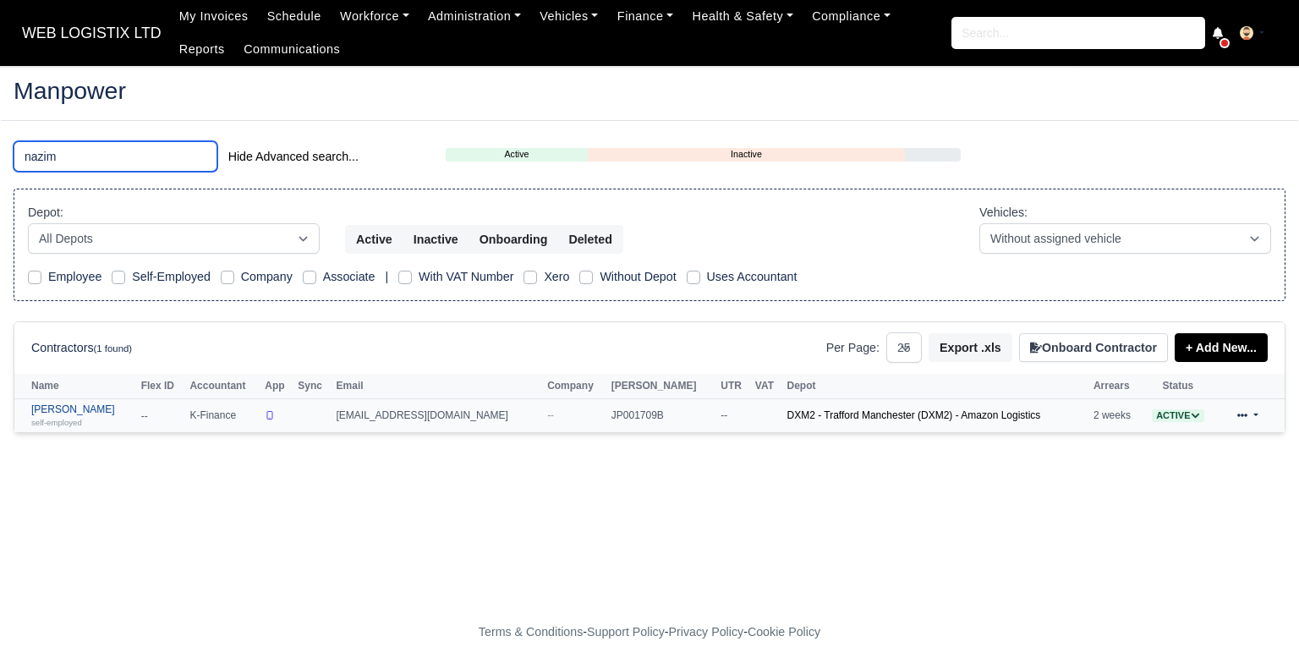
type input "nazim"
click at [74, 414] on link "Nazim Uddin self-employed" at bounding box center [81, 415] width 101 height 25
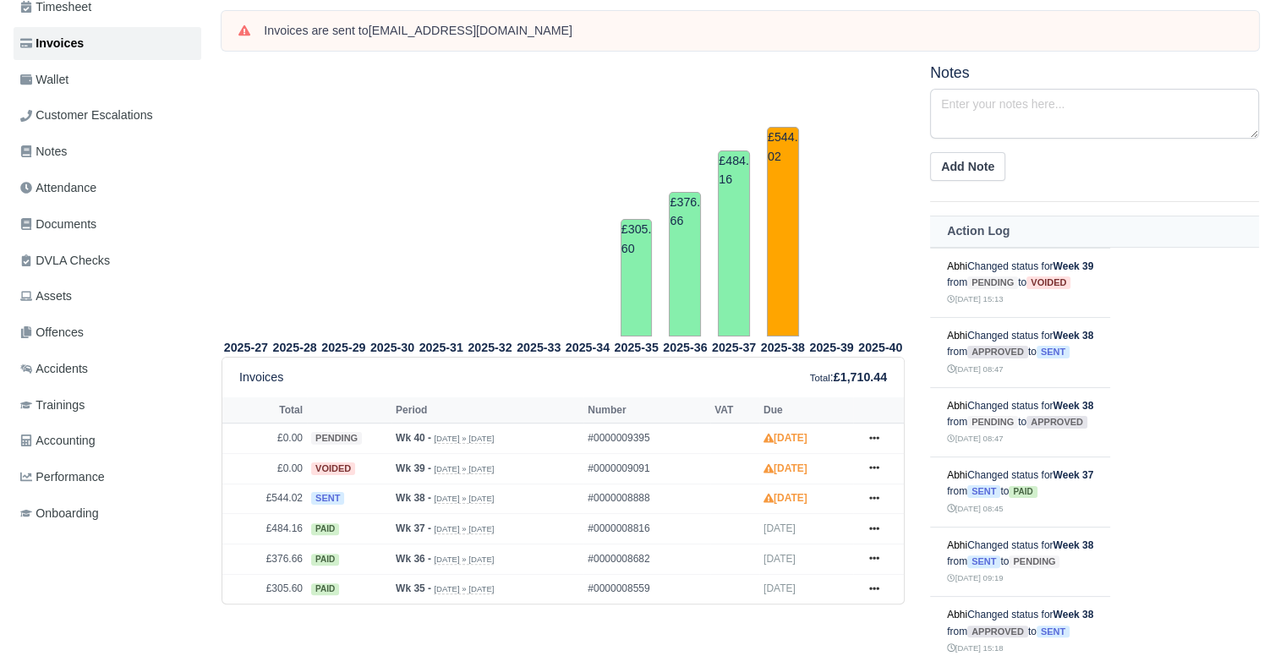
scroll to position [294, 0]
